Goal: Understand process/instructions

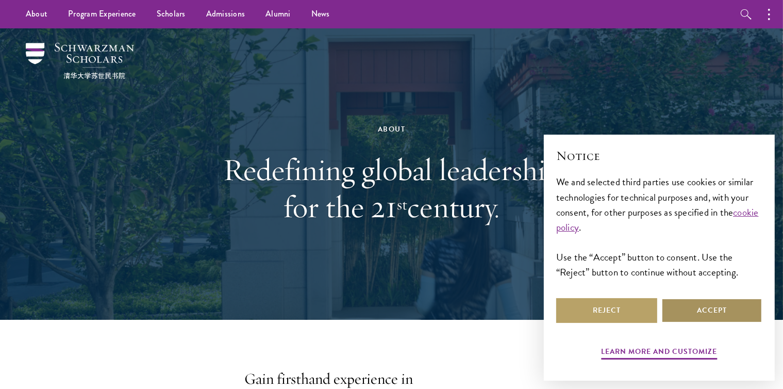
click at [683, 313] on button "Accept" at bounding box center [712, 310] width 101 height 25
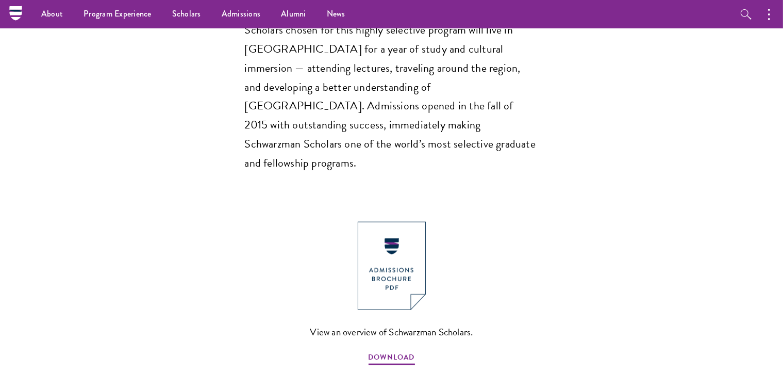
scroll to position [951, 0]
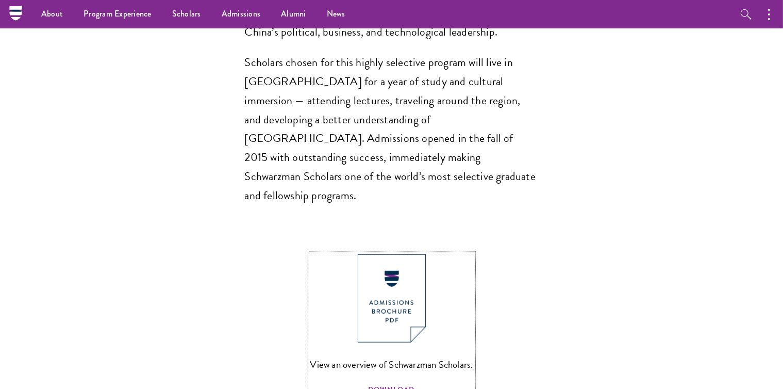
click at [381, 383] on span "DOWNLOAD" at bounding box center [392, 391] width 46 height 16
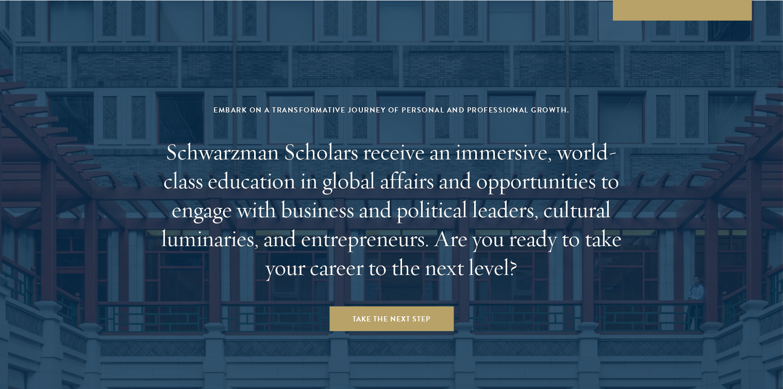
scroll to position [4315, 0]
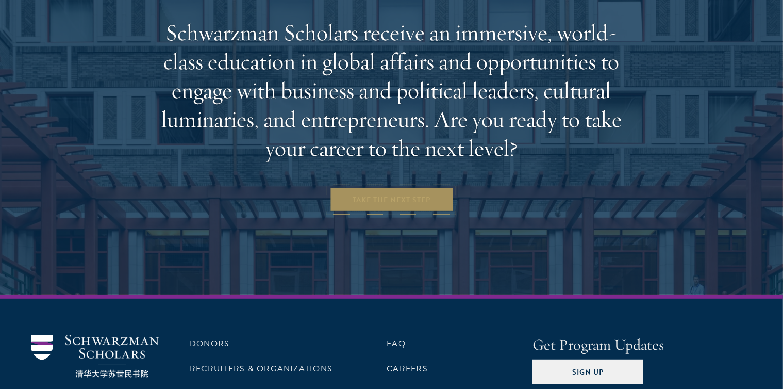
click at [404, 187] on link "Take the Next Step" at bounding box center [392, 199] width 124 height 25
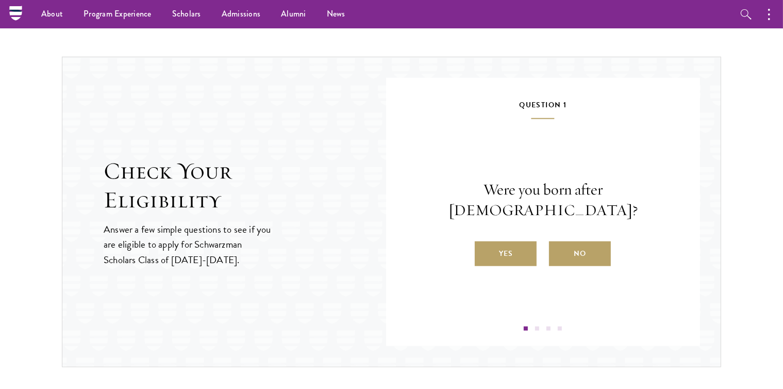
scroll to position [1031, 0]
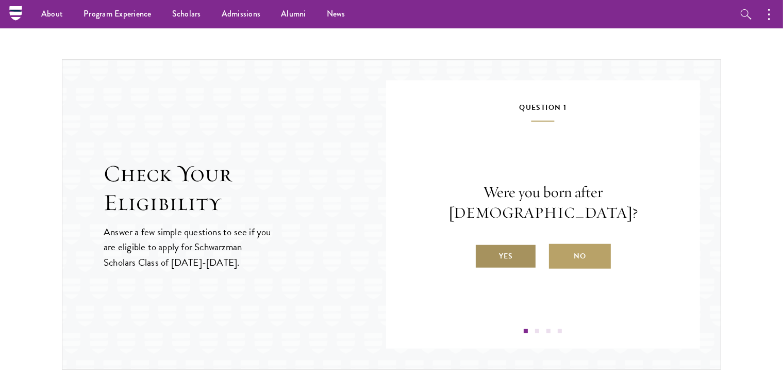
click at [504, 248] on label "Yes" at bounding box center [506, 256] width 62 height 25
click at [484, 248] on input "Yes" at bounding box center [479, 249] width 9 height 9
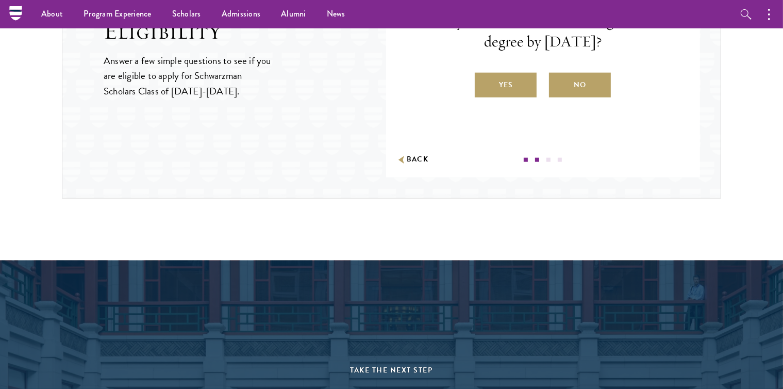
scroll to position [1062, 0]
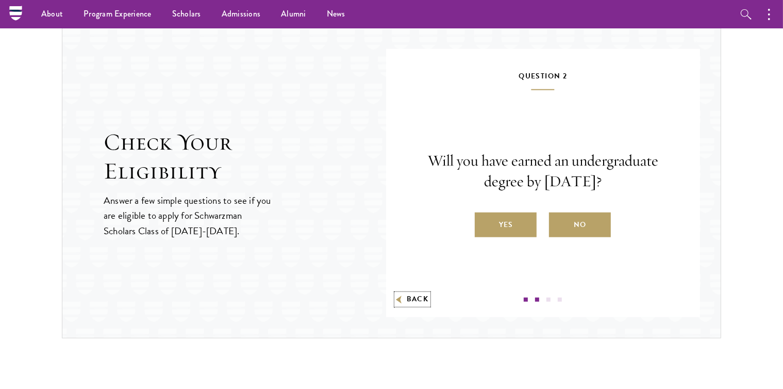
click at [410, 294] on button "Back" at bounding box center [413, 299] width 32 height 11
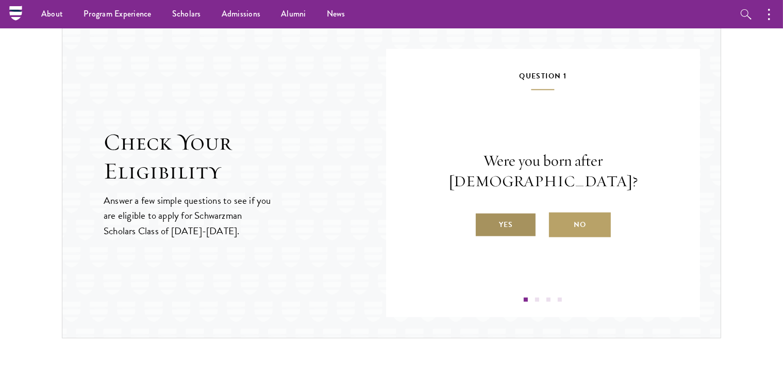
click at [518, 212] on label "Yes" at bounding box center [506, 224] width 62 height 25
click at [484, 213] on input "Yes" at bounding box center [479, 217] width 9 height 9
